Goal: Navigation & Orientation: Find specific page/section

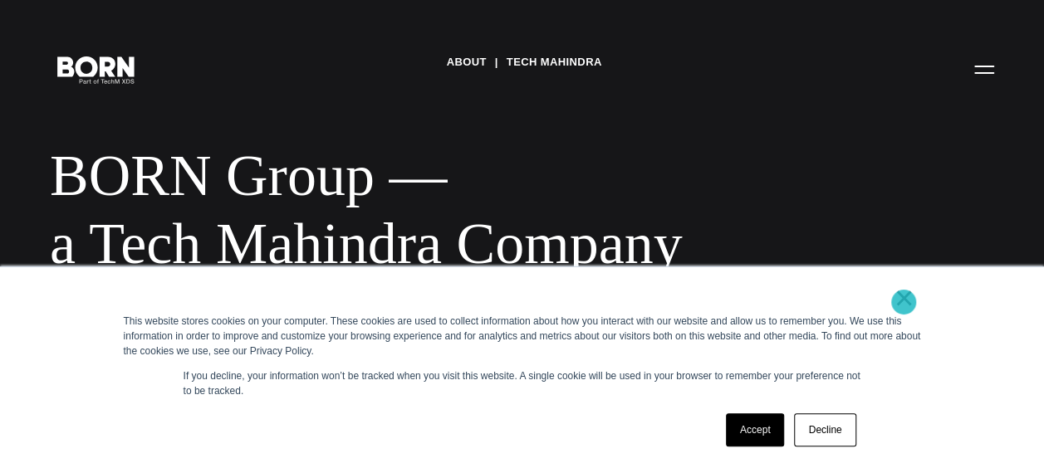
click at [904, 302] on link "×" at bounding box center [905, 298] width 20 height 15
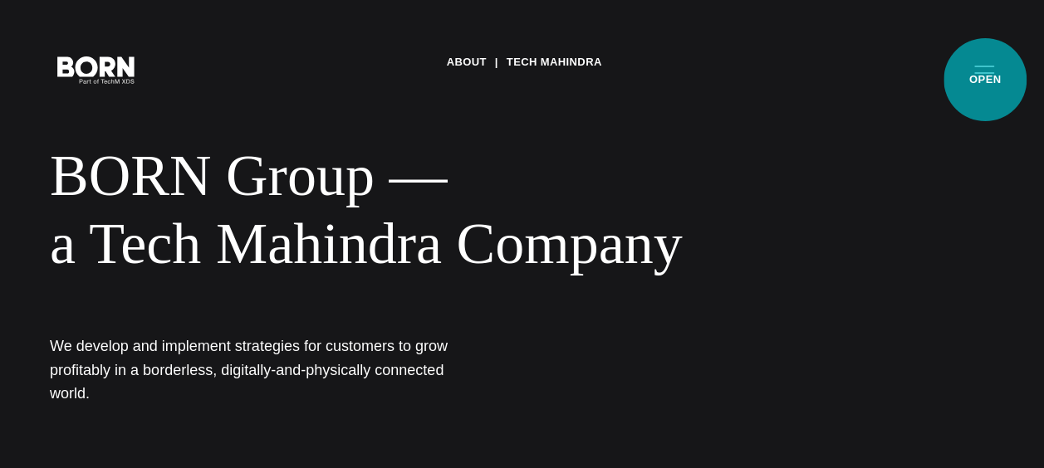
click at [985, 80] on button "Primary Menu" at bounding box center [984, 68] width 40 height 35
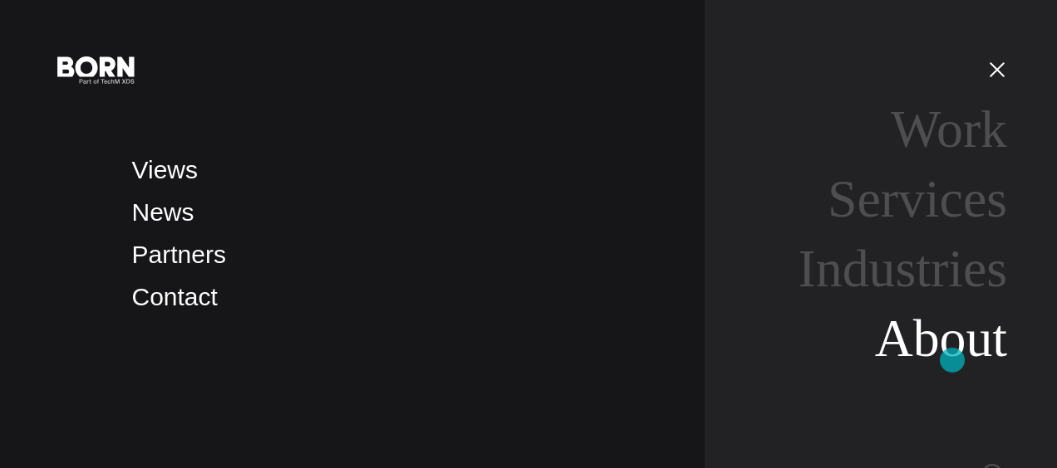
click at [952, 360] on link "About" at bounding box center [941, 338] width 132 height 59
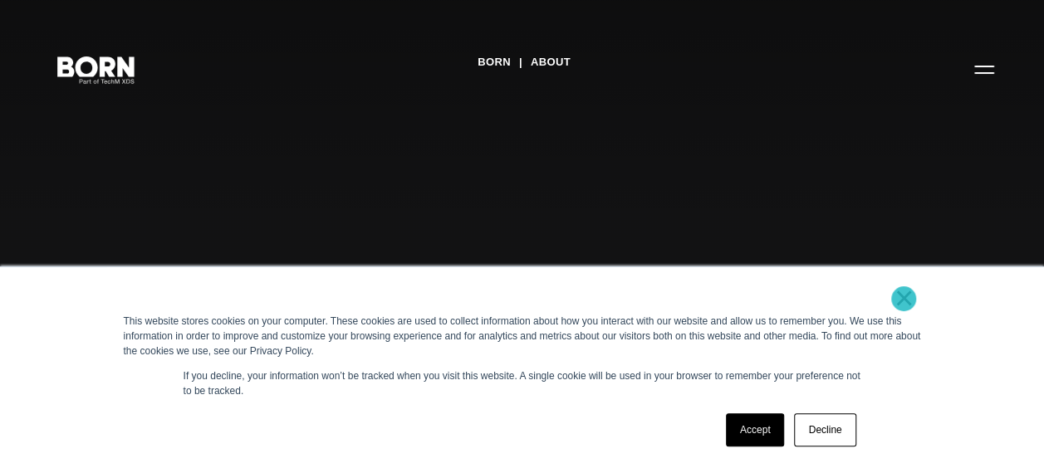
click at [904, 299] on link "×" at bounding box center [905, 298] width 20 height 15
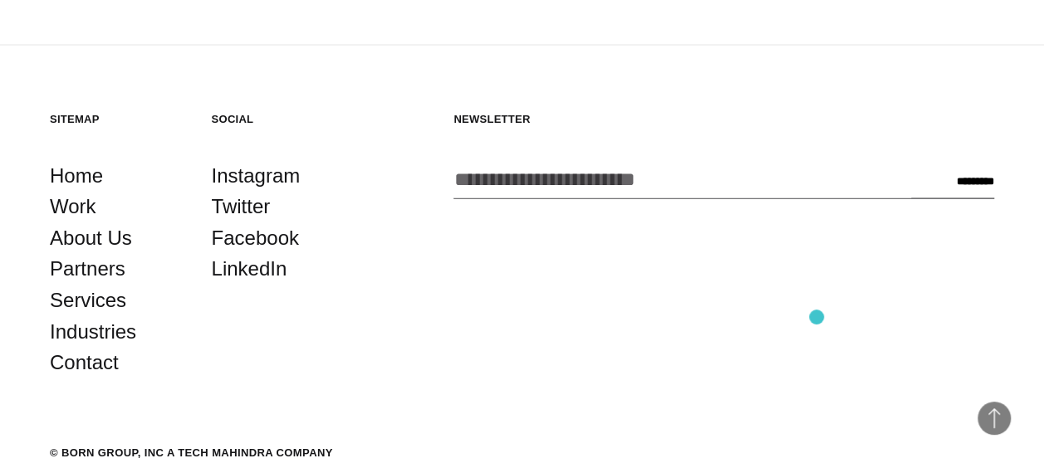
scroll to position [4810, 0]
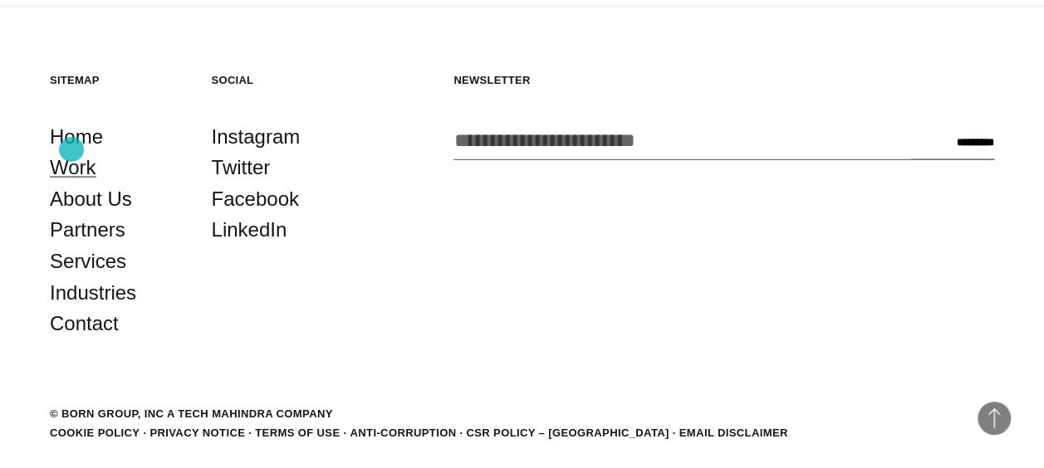
click at [71, 152] on link "Work" at bounding box center [73, 168] width 47 height 32
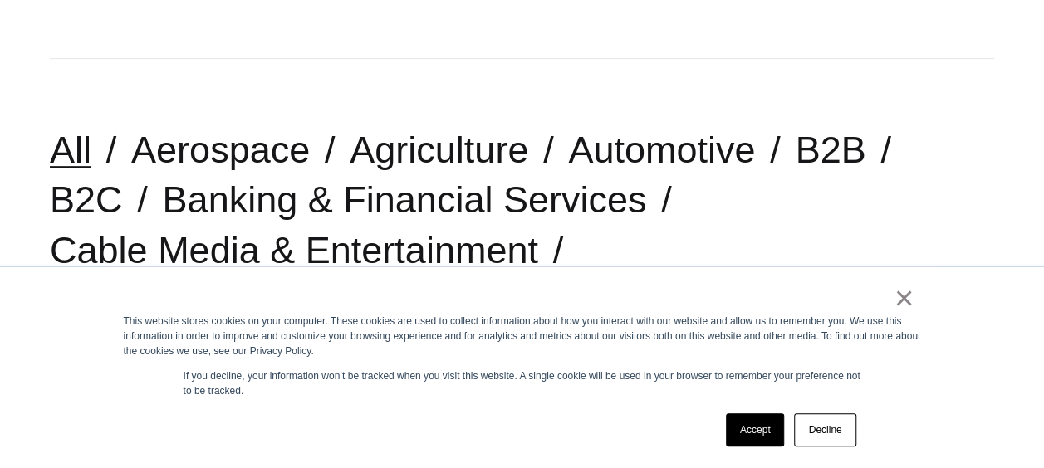
scroll to position [354, 0]
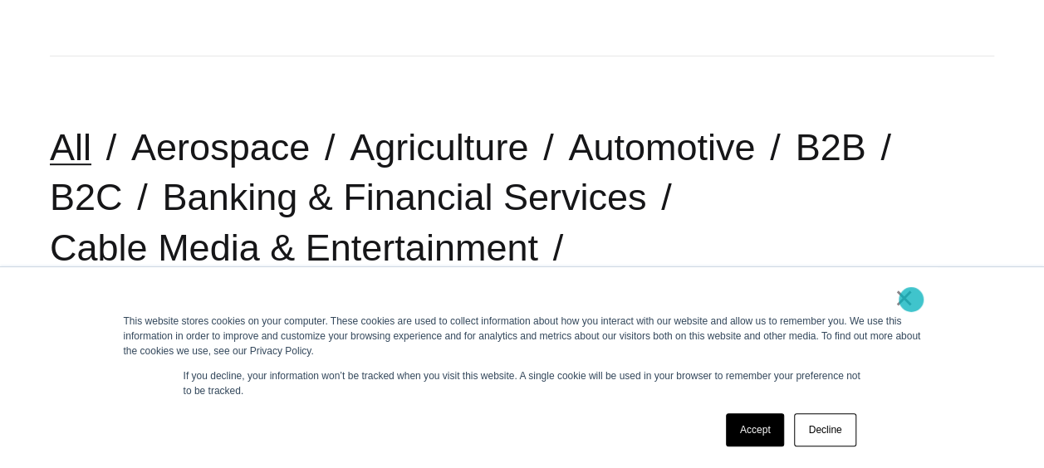
click at [911, 300] on link "×" at bounding box center [905, 298] width 20 height 15
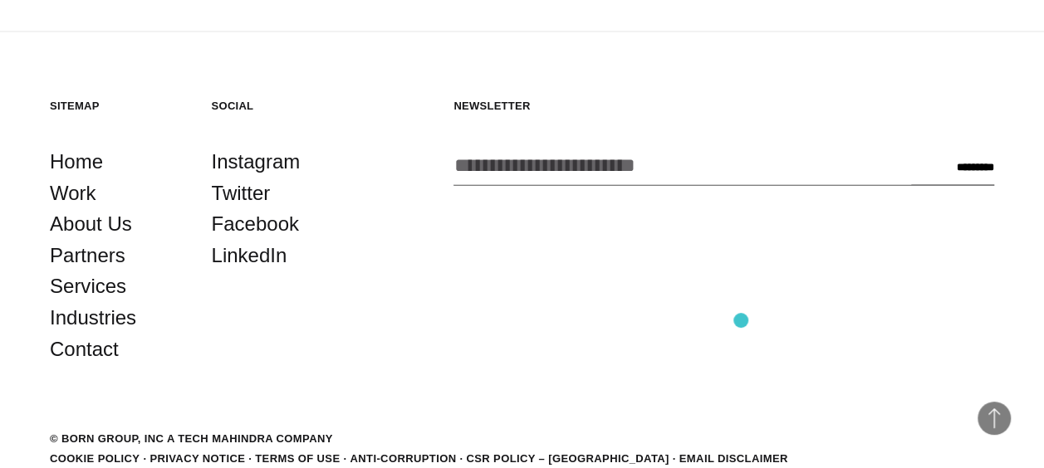
scroll to position [4706, 0]
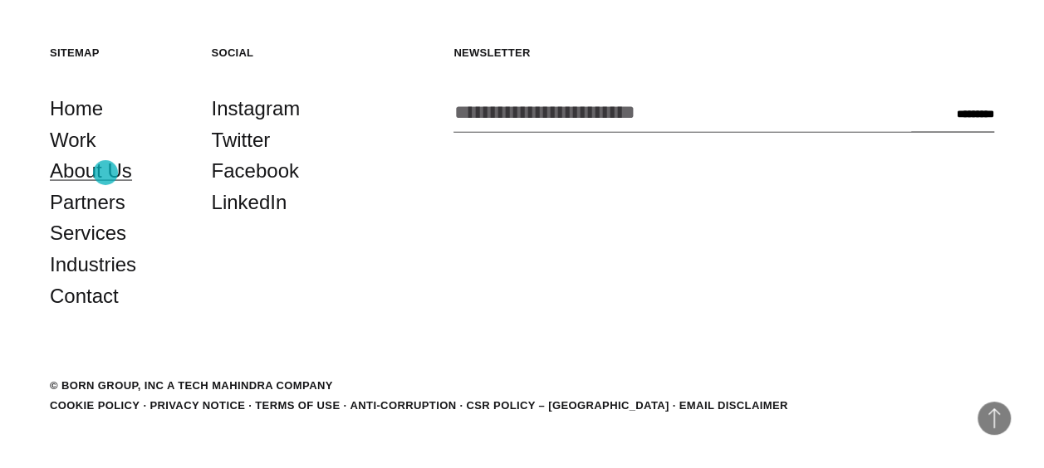
click at [105, 173] on link "About Us" at bounding box center [91, 171] width 82 height 32
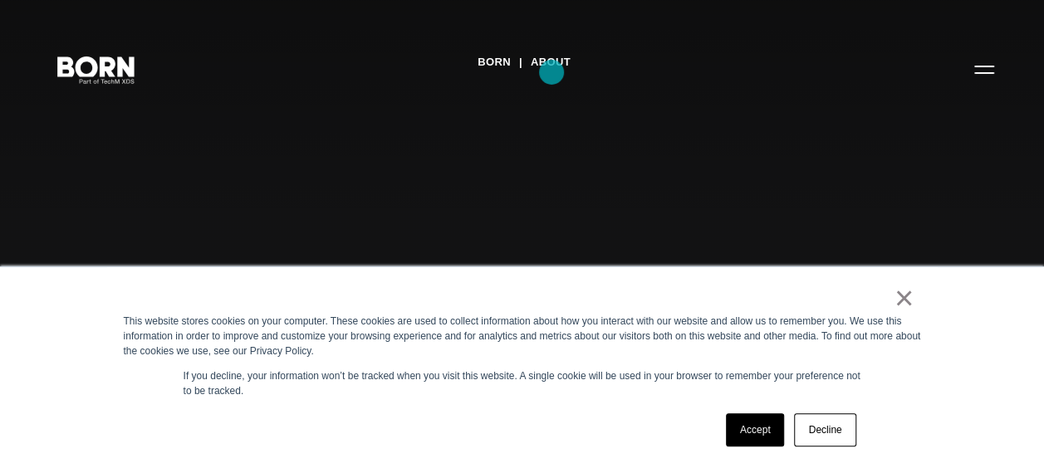
click at [552, 72] on link "About" at bounding box center [551, 62] width 40 height 25
click at [502, 70] on link "BORN" at bounding box center [494, 62] width 33 height 25
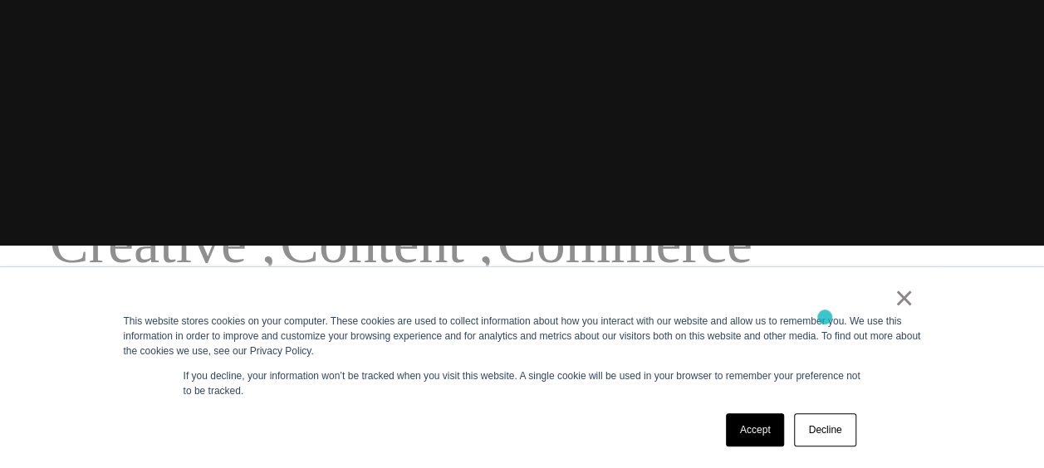
scroll to position [224, 0]
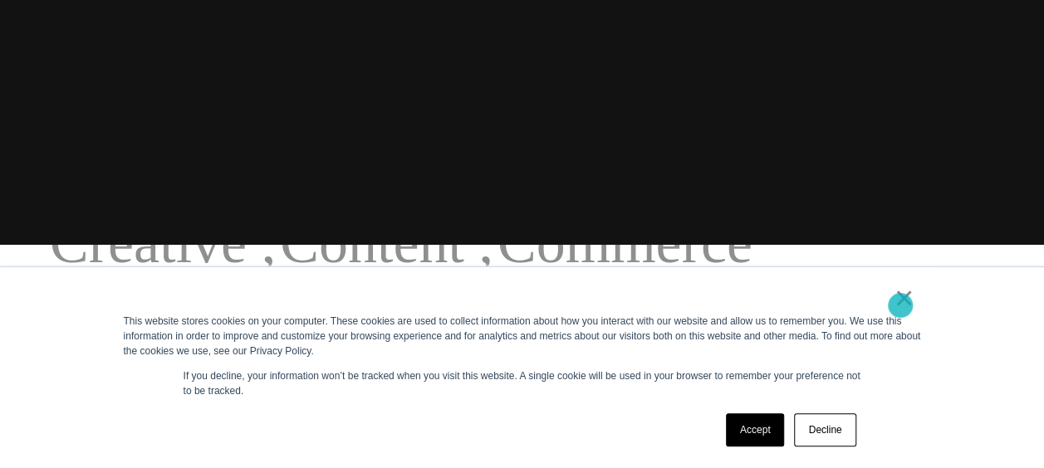
click at [900, 306] on link "×" at bounding box center [905, 298] width 20 height 15
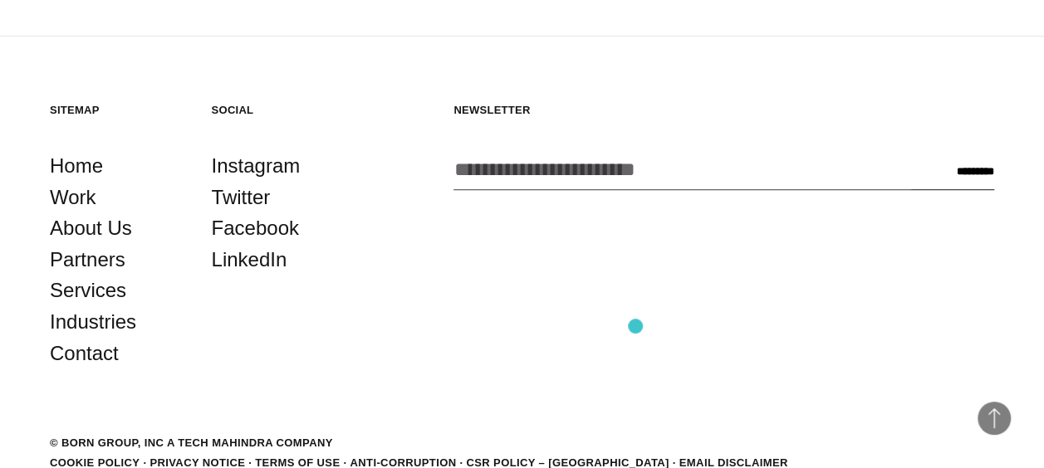
scroll to position [3623, 0]
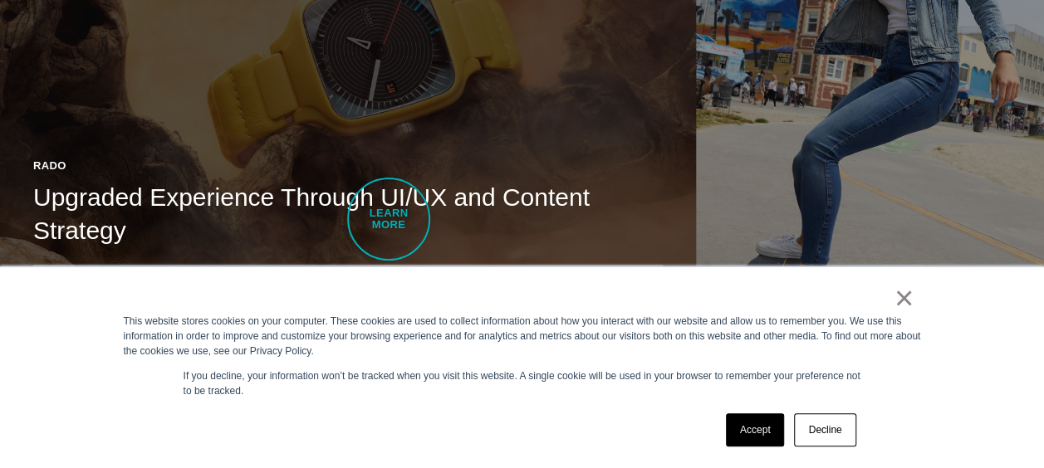
scroll to position [1287, 0]
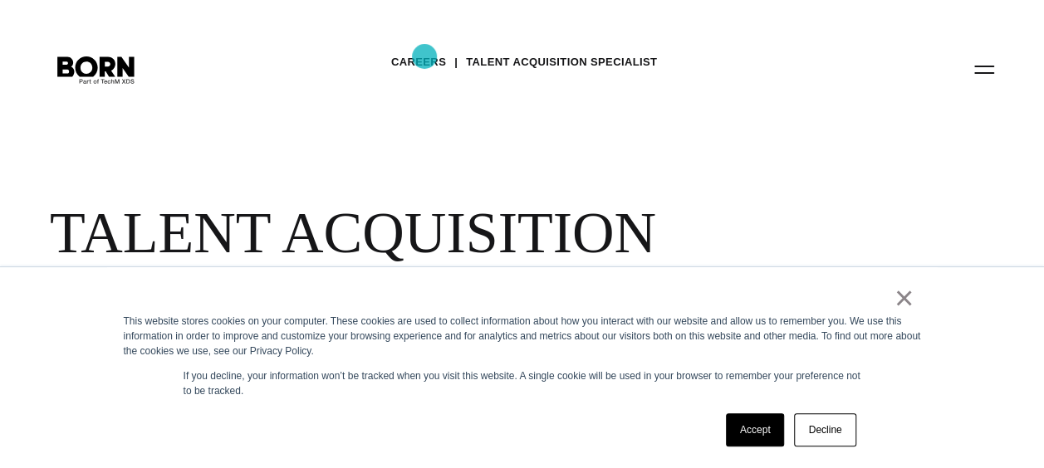
click at [424, 56] on link "Careers" at bounding box center [418, 62] width 55 height 25
click at [910, 306] on link "×" at bounding box center [905, 298] width 20 height 15
